Goal: Book appointment/travel/reservation

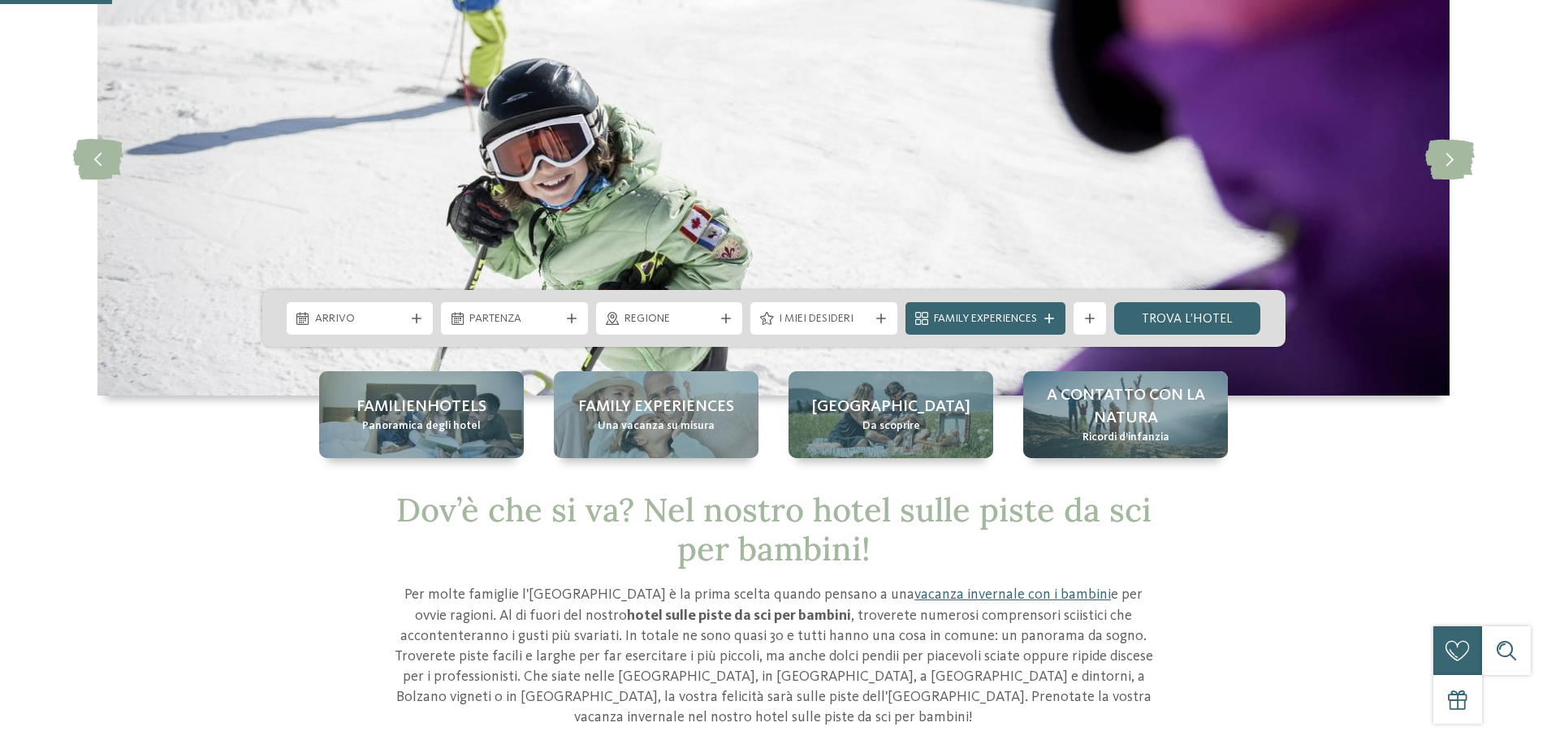
scroll to position [325, 0]
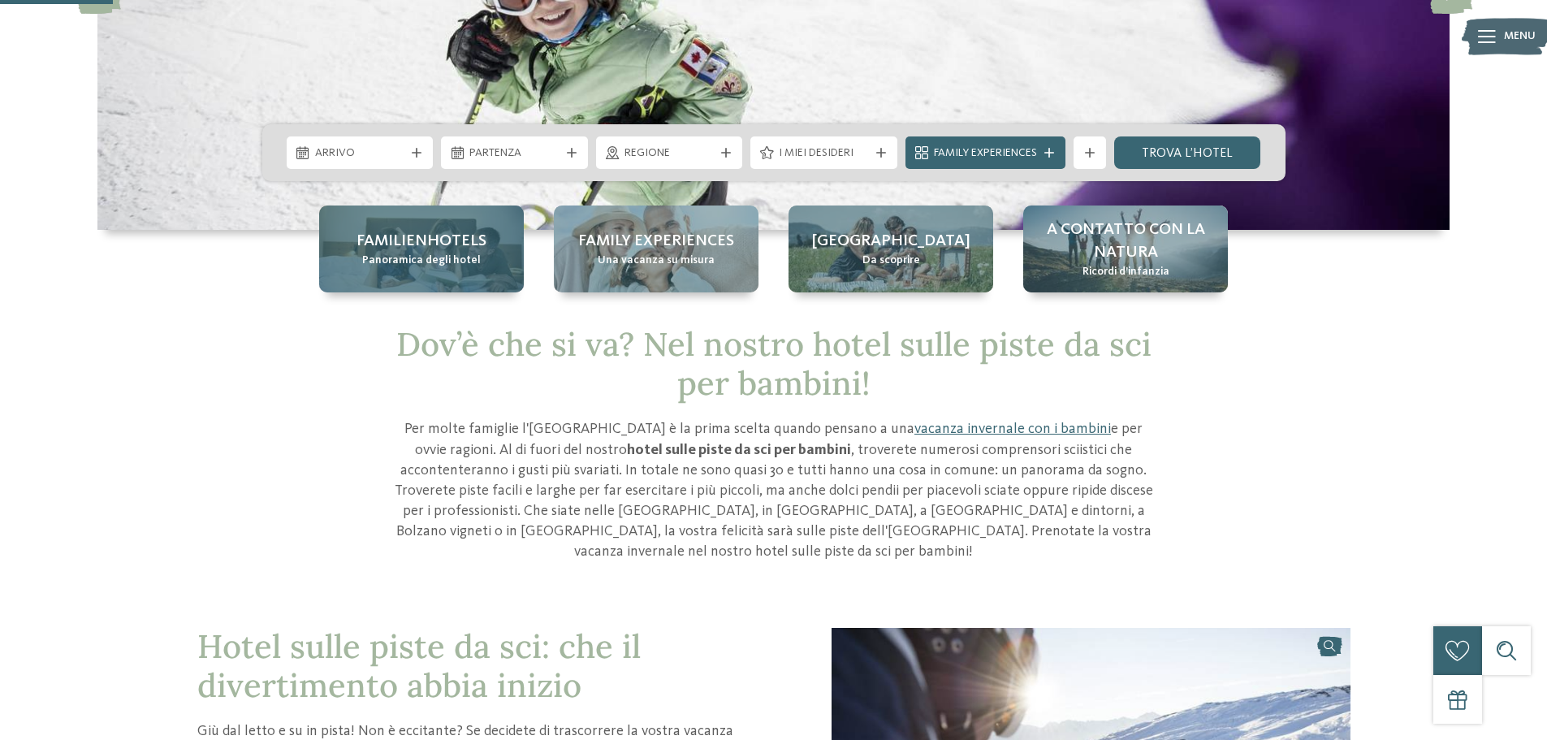
click at [411, 261] on span "Panoramica degli hotel" at bounding box center [421, 261] width 119 height 16
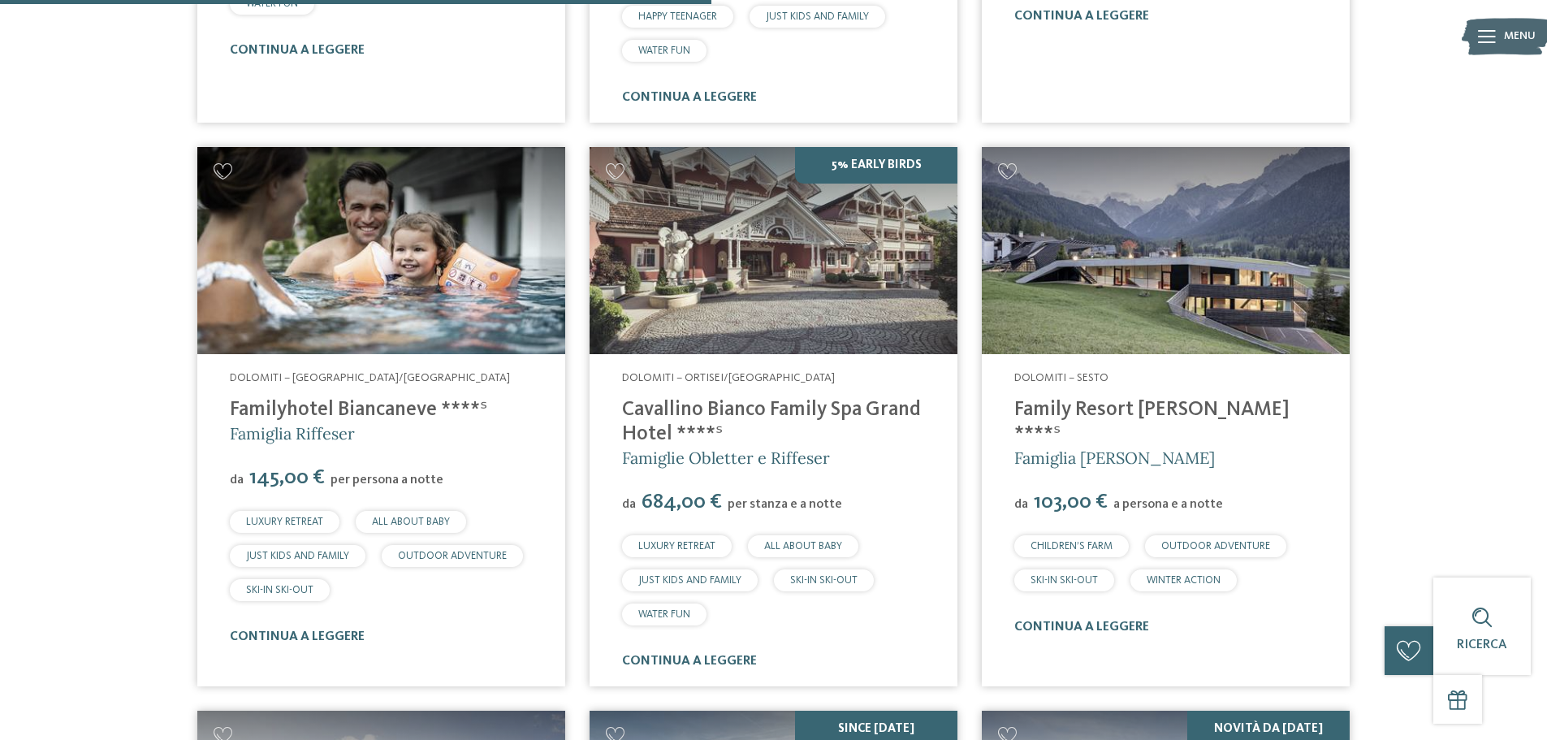
scroll to position [2599, 0]
click at [694, 407] on link "Cavallino Bianco Family Spa Grand Hotel ****ˢ" at bounding box center [771, 421] width 299 height 45
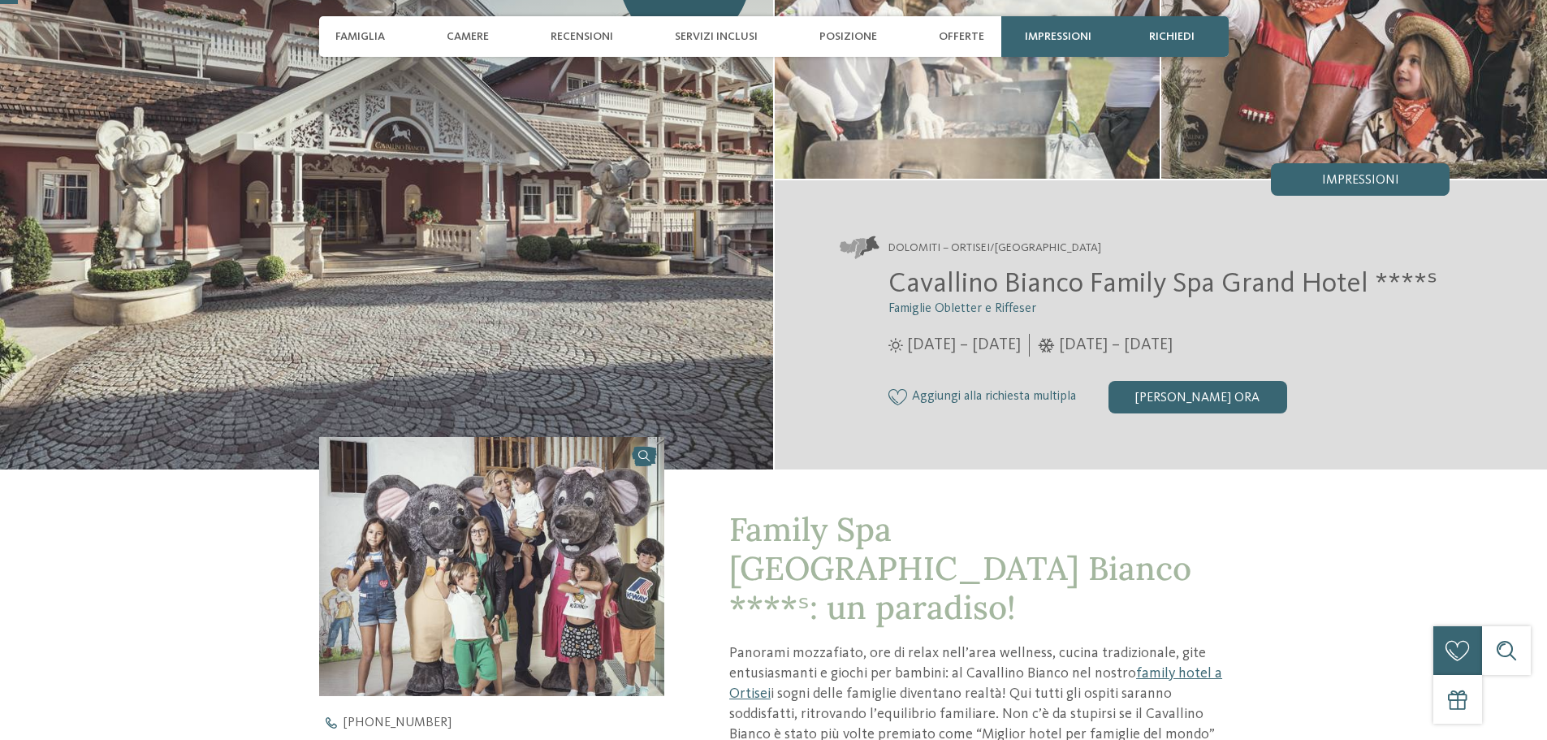
scroll to position [244, 0]
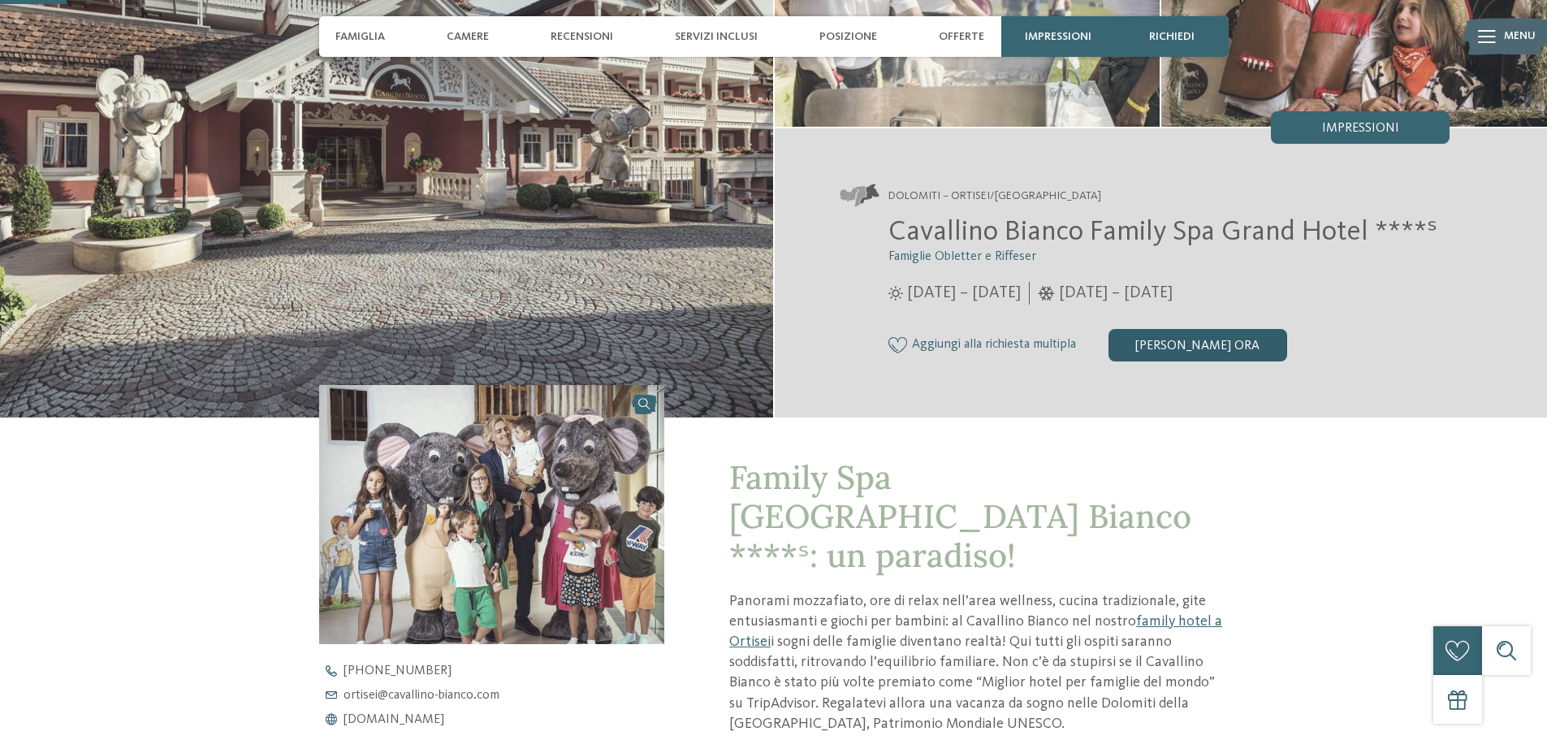
click at [1173, 343] on div "[PERSON_NAME] ora" at bounding box center [1198, 345] width 179 height 32
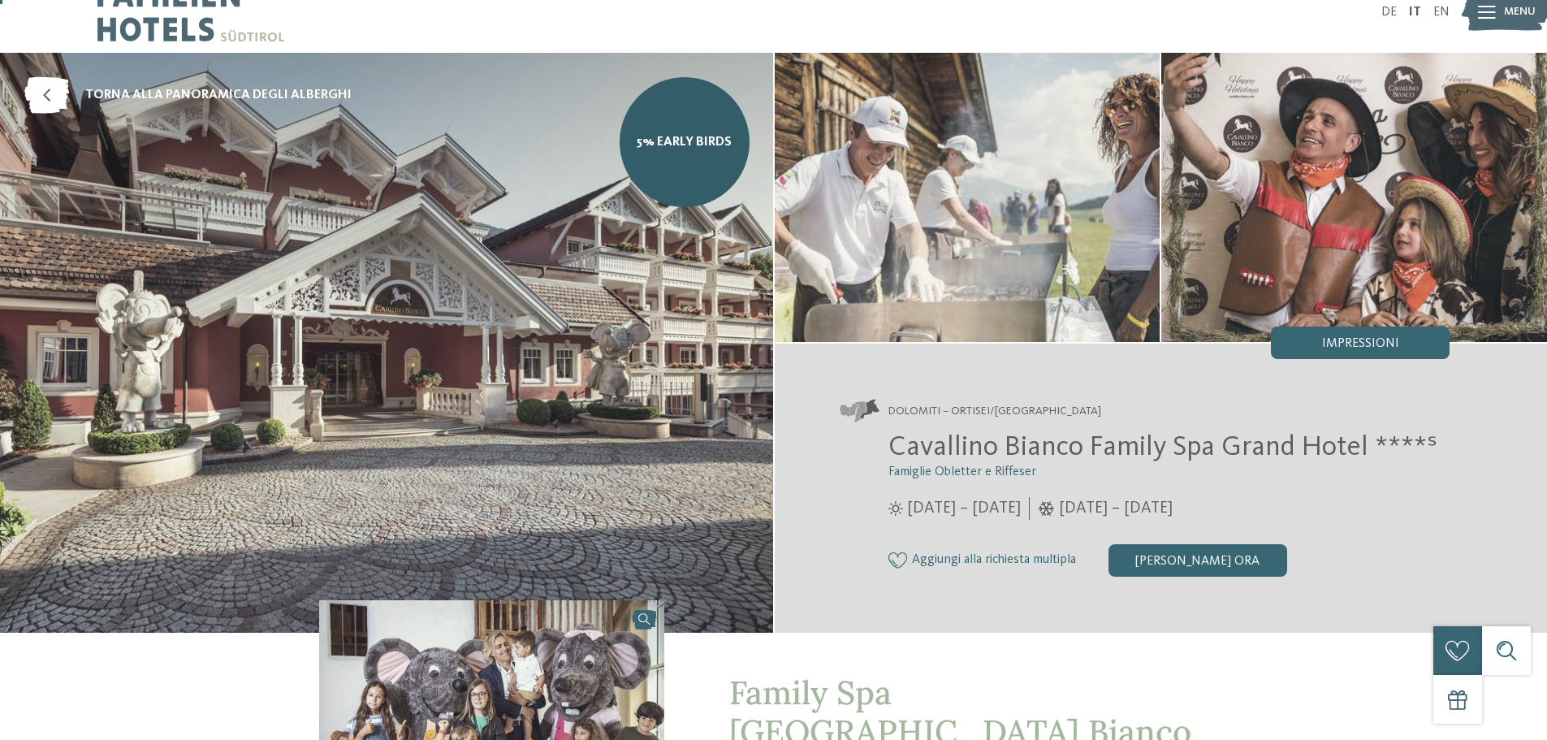
scroll to position [0, 0]
